Goal: Task Accomplishment & Management: Manage account settings

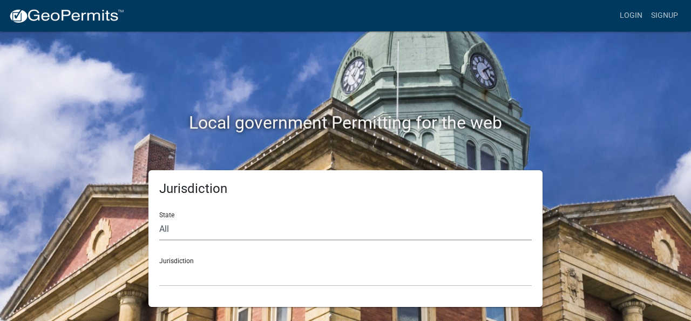
click at [205, 227] on select "All [US_STATE] [US_STATE] [US_STATE] [US_STATE] [US_STATE] [US_STATE] [US_STATE…" at bounding box center [345, 229] width 373 height 22
select select "[US_STATE]"
click at [159, 218] on select "All [US_STATE] [US_STATE] [US_STATE] [US_STATE] [US_STATE] [US_STATE] [US_STATE…" at bounding box center [345, 229] width 373 height 22
click at [199, 265] on select "City of [GEOGRAPHIC_DATA], [US_STATE] City of [GEOGRAPHIC_DATA], [US_STATE] Cit…" at bounding box center [345, 275] width 373 height 22
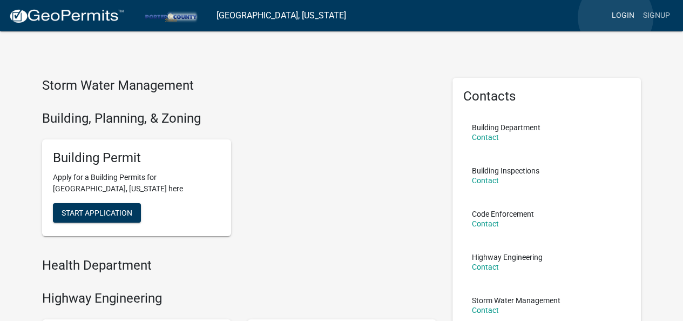
click at [616, 17] on link "Login" at bounding box center [622, 15] width 31 height 21
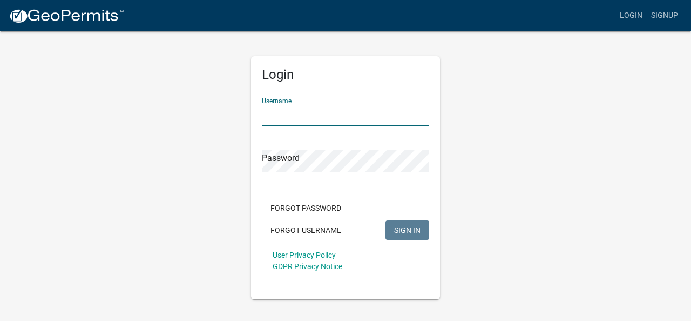
click at [331, 116] on input "Username" at bounding box center [345, 115] width 167 height 22
type input "f"
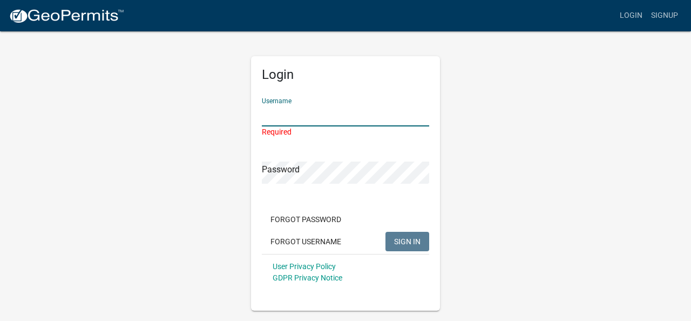
click at [330, 115] on input "Username" at bounding box center [345, 115] width 167 height 22
type input "Design256"
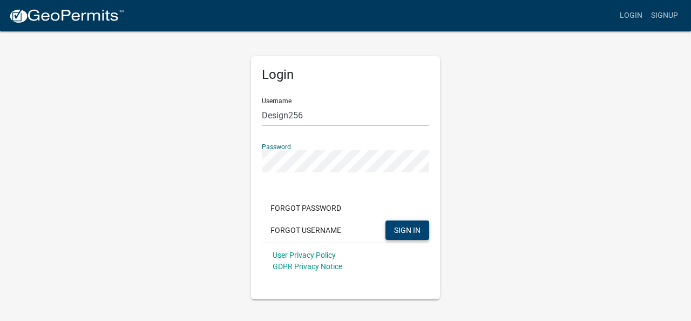
click at [407, 227] on span "SIGN IN" at bounding box center [407, 229] width 26 height 9
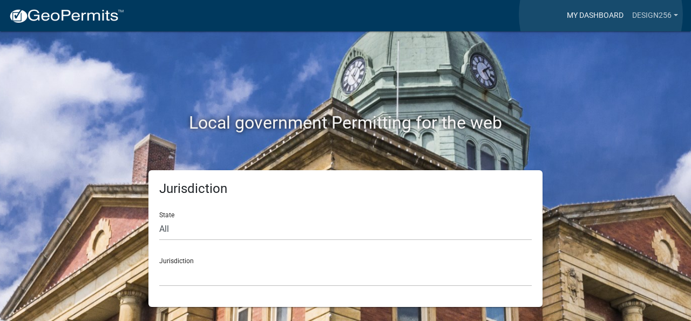
click at [601, 15] on link "My Dashboard" at bounding box center [595, 15] width 65 height 21
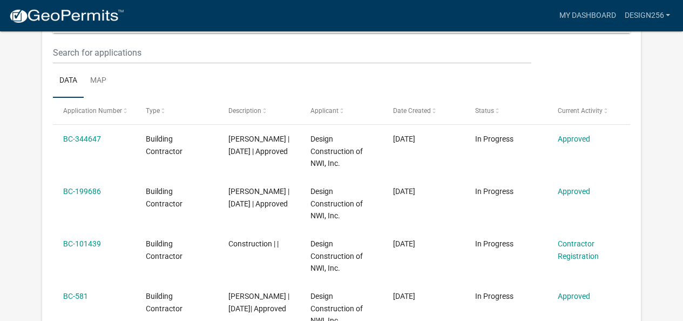
scroll to position [143, 0]
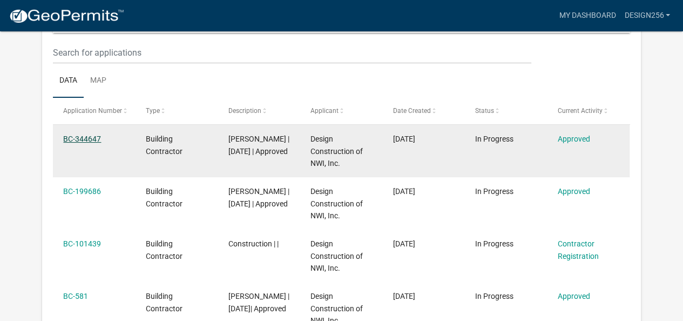
click at [82, 137] on link "BC-344647" at bounding box center [82, 138] width 38 height 9
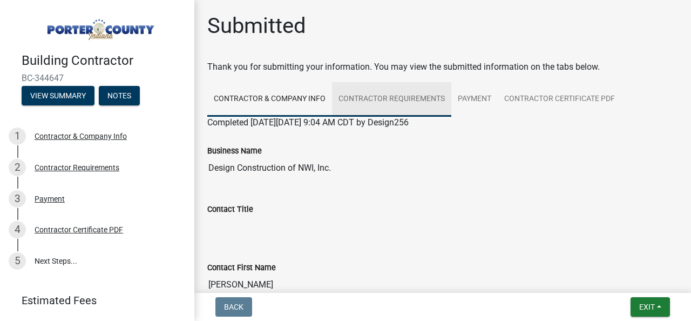
click at [397, 96] on link "Contractor Requirements" at bounding box center [391, 99] width 119 height 35
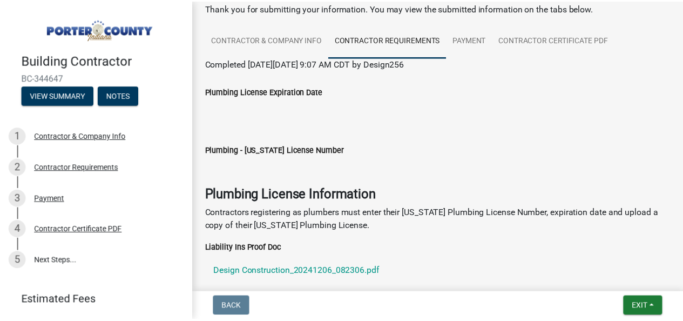
scroll to position [54, 0]
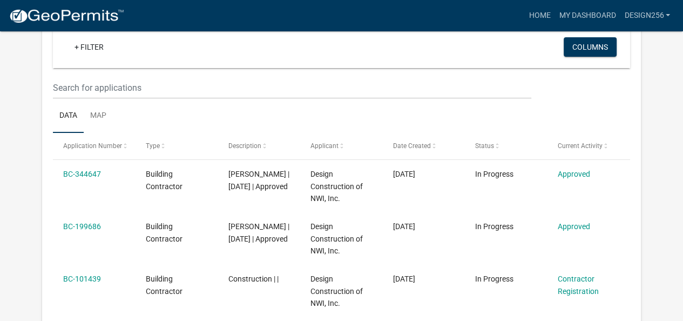
scroll to position [162, 0]
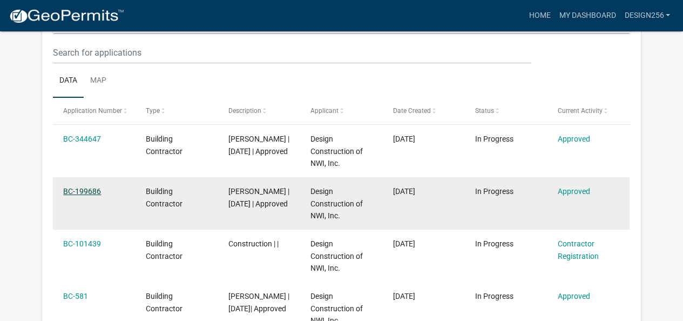
click at [83, 191] on link "BC-199686" at bounding box center [82, 191] width 38 height 9
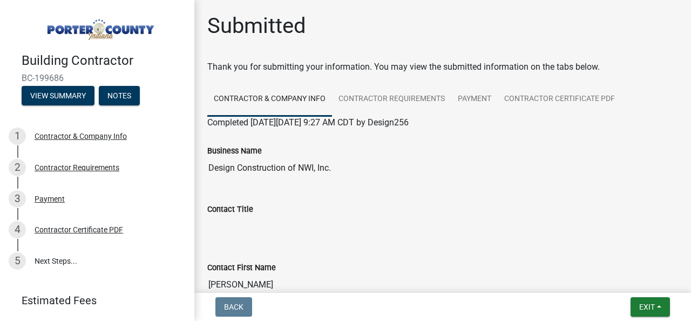
scroll to position [54, 0]
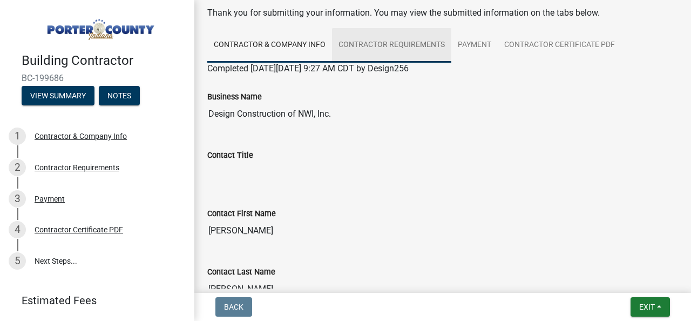
click at [393, 41] on link "Contractor Requirements" at bounding box center [391, 45] width 119 height 35
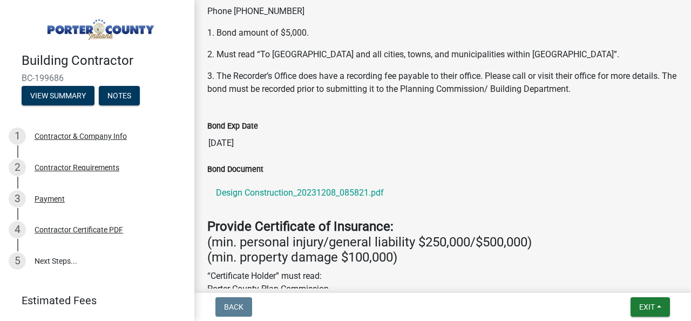
scroll to position [216, 0]
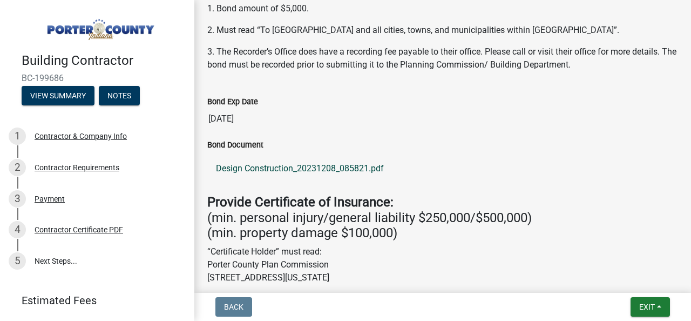
click at [256, 169] on link "Design Construction_20231208_085821.pdf" at bounding box center [442, 168] width 471 height 26
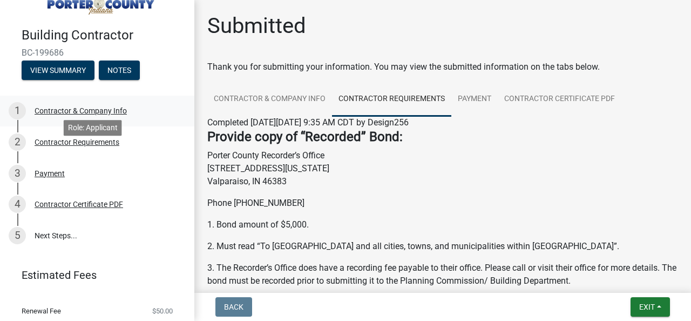
scroll to position [0, 0]
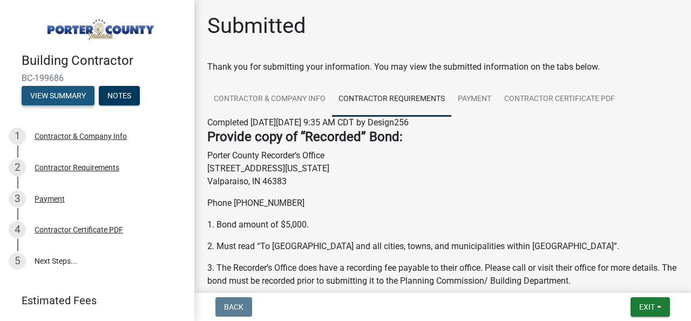
click at [45, 93] on button "View Summary" at bounding box center [58, 95] width 73 height 19
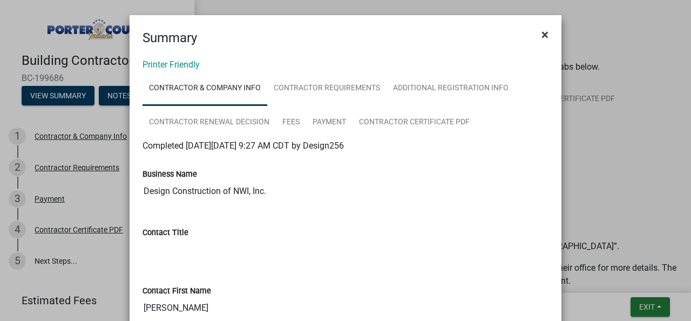
click at [542, 34] on span "×" at bounding box center [545, 34] width 7 height 15
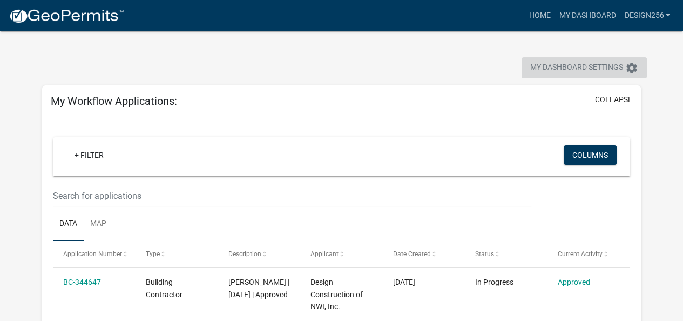
click at [617, 70] on span "My Dashboard Settings" at bounding box center [576, 68] width 93 height 13
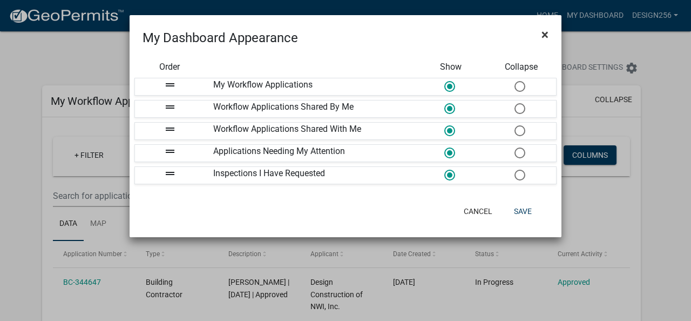
click at [543, 30] on span "×" at bounding box center [545, 34] width 7 height 15
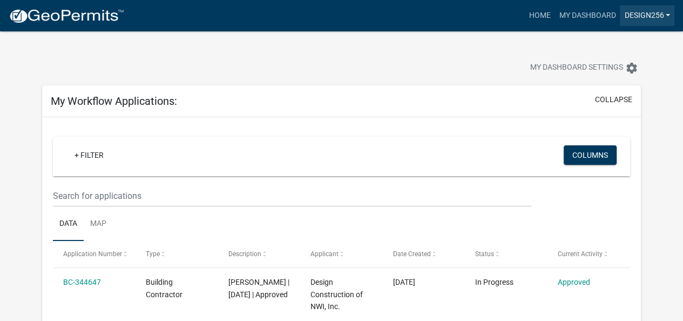
click at [644, 13] on link "Design256" at bounding box center [647, 15] width 55 height 21
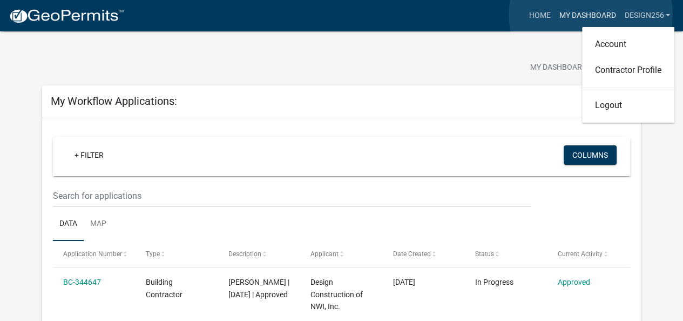
click at [591, 15] on link "My Dashboard" at bounding box center [587, 15] width 65 height 21
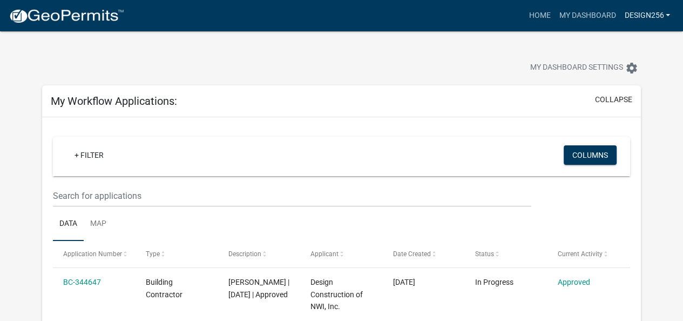
click at [639, 16] on link "Design256" at bounding box center [647, 15] width 55 height 21
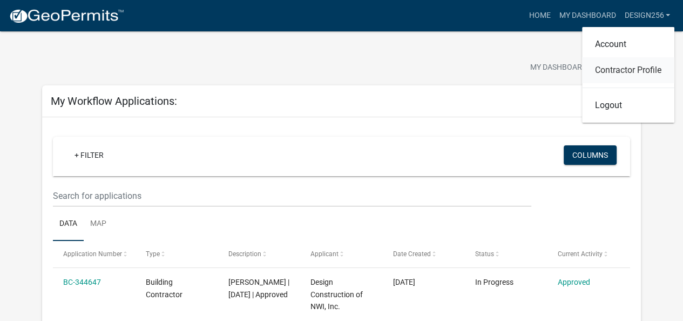
click at [618, 69] on link "Contractor Profile" at bounding box center [628, 70] width 92 height 26
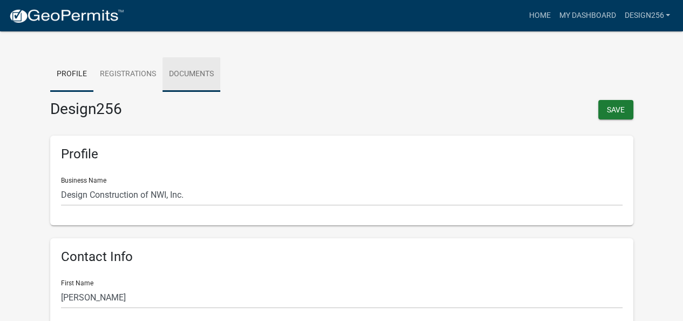
click at [198, 72] on link "Documents" at bounding box center [192, 74] width 58 height 35
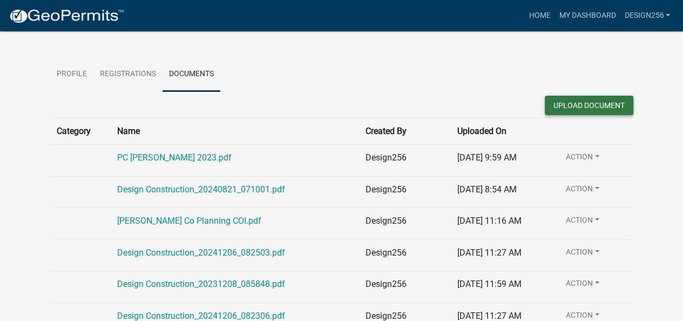
click at [589, 101] on button "Upload Document" at bounding box center [589, 105] width 89 height 19
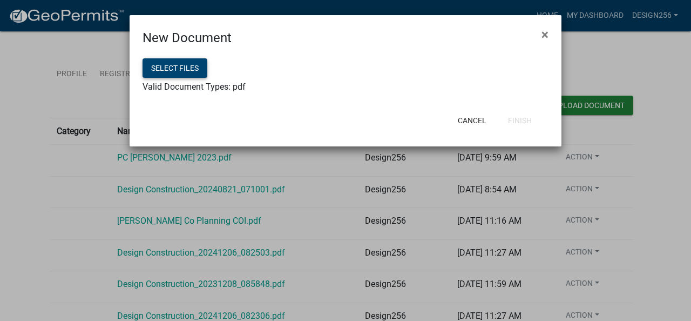
click at [196, 74] on button "Select files" at bounding box center [175, 67] width 65 height 19
click at [524, 117] on button "Finish" at bounding box center [519, 120] width 41 height 19
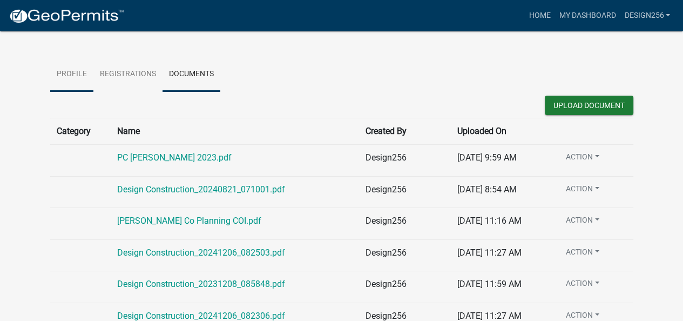
click at [58, 73] on link "Profile" at bounding box center [71, 74] width 43 height 35
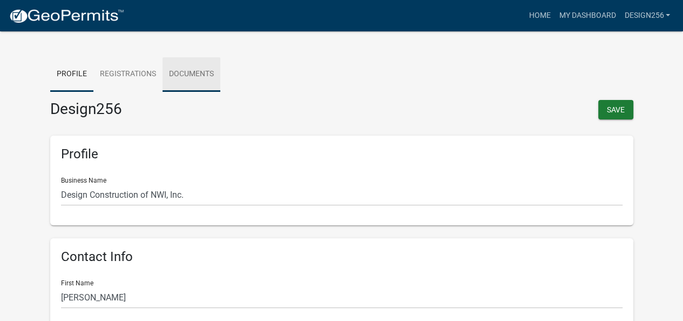
click at [189, 69] on link "Documents" at bounding box center [192, 74] width 58 height 35
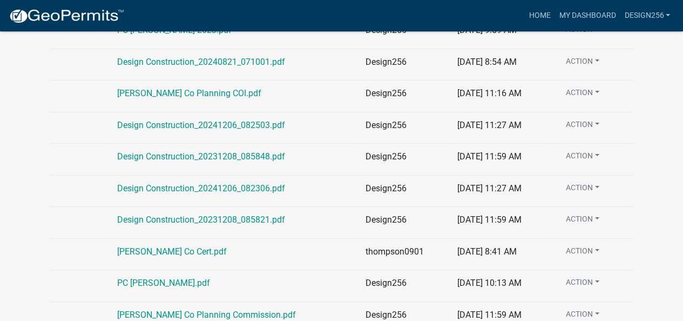
scroll to position [138, 0]
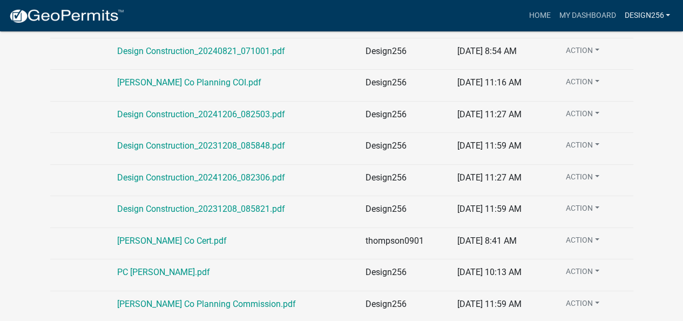
click at [644, 14] on link "Design256" at bounding box center [647, 15] width 55 height 21
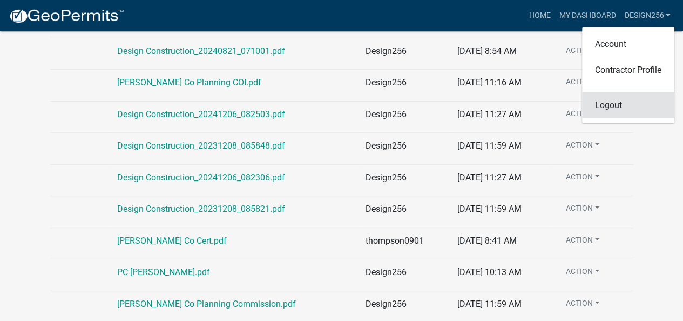
click at [607, 107] on link "Logout" at bounding box center [628, 105] width 92 height 26
